Goal: Task Accomplishment & Management: Use online tool/utility

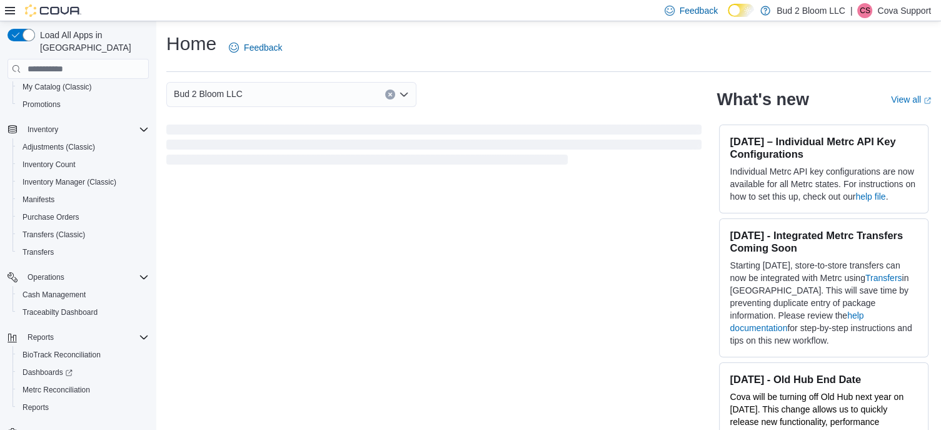
scroll to position [165, 0]
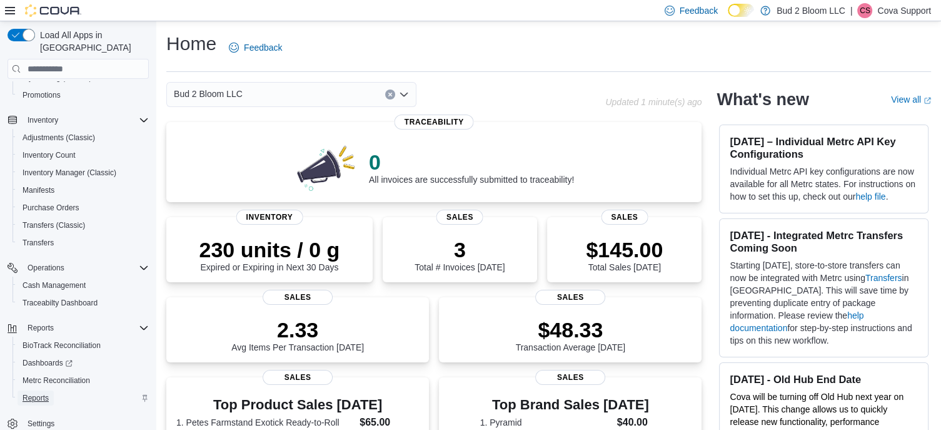
click at [48, 393] on span "Reports" at bounding box center [36, 398] width 26 height 10
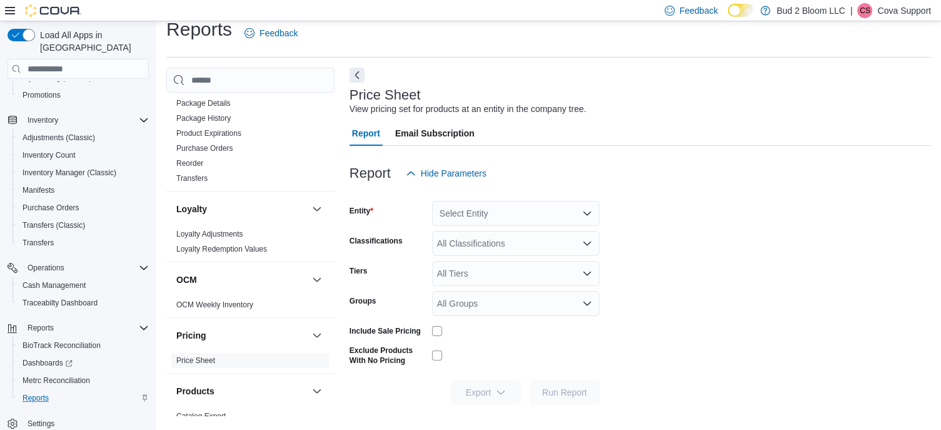
scroll to position [312, 0]
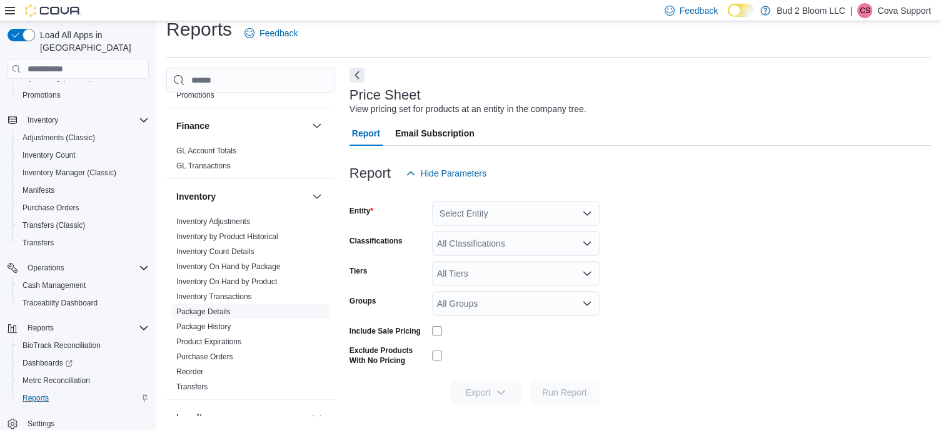
click at [223, 312] on link "Package Details" at bounding box center [203, 311] width 54 height 9
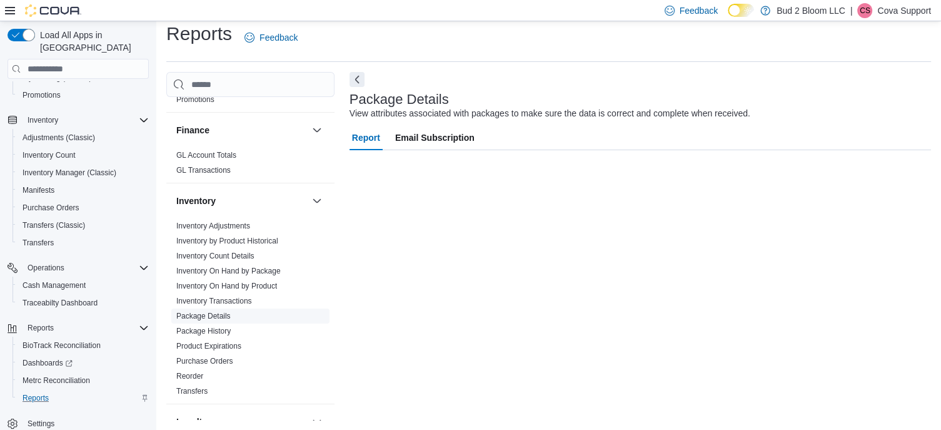
scroll to position [9, 0]
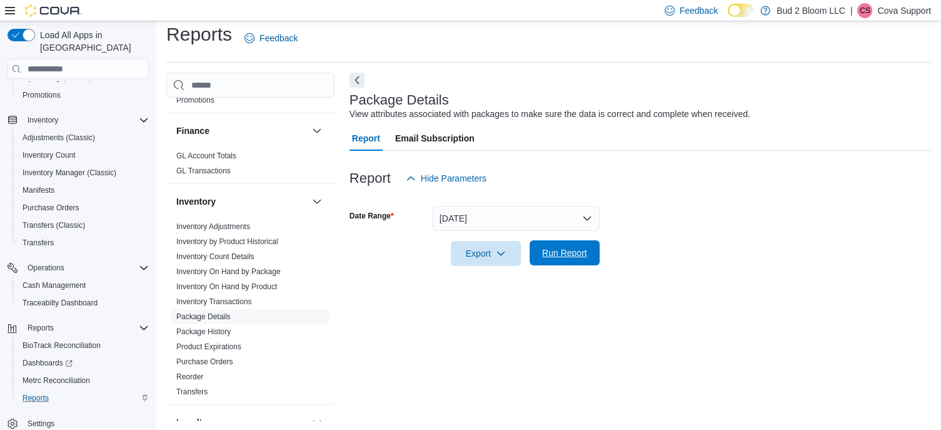
click at [568, 255] on span "Run Report" at bounding box center [564, 252] width 45 height 13
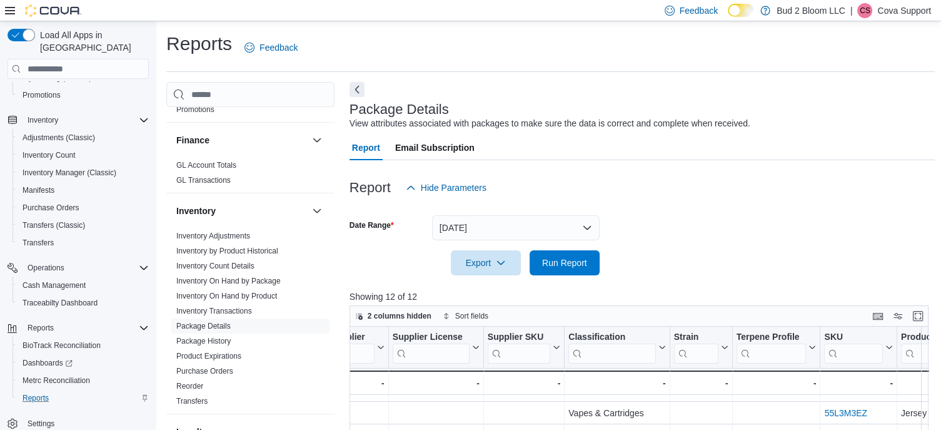
scroll to position [230, 0]
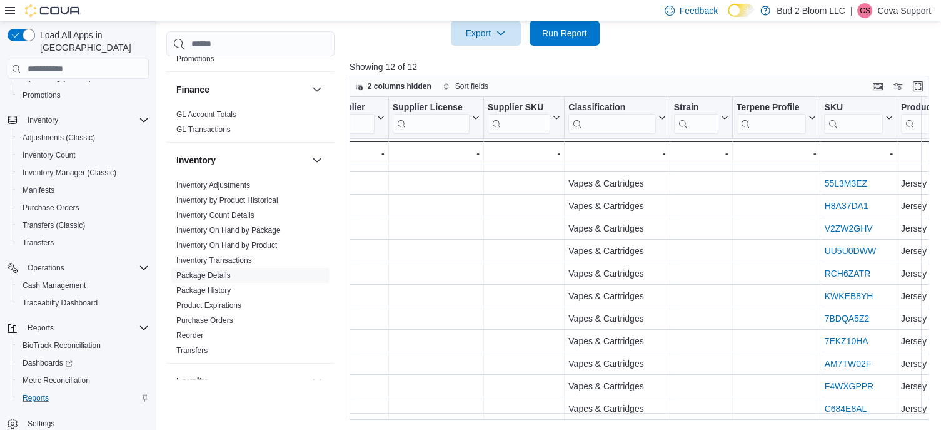
click at [891, 9] on p "Cova Support" at bounding box center [905, 10] width 54 height 15
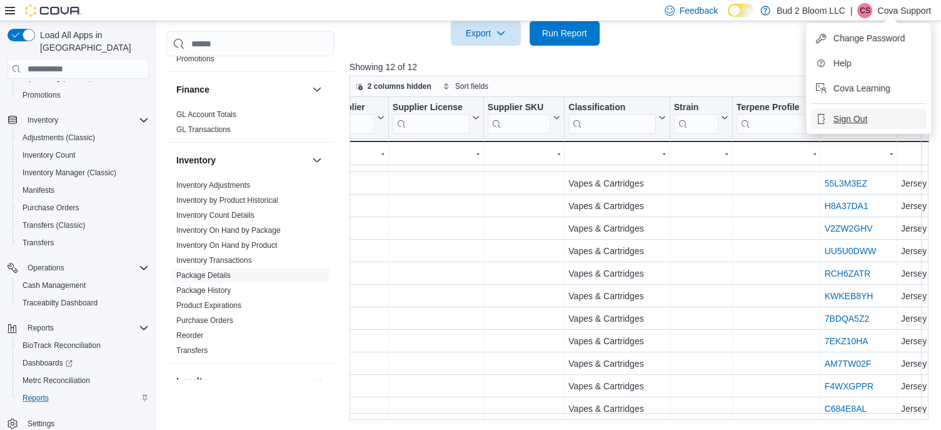
click at [868, 111] on button "Sign Out" at bounding box center [868, 119] width 115 height 20
